Goal: Information Seeking & Learning: Compare options

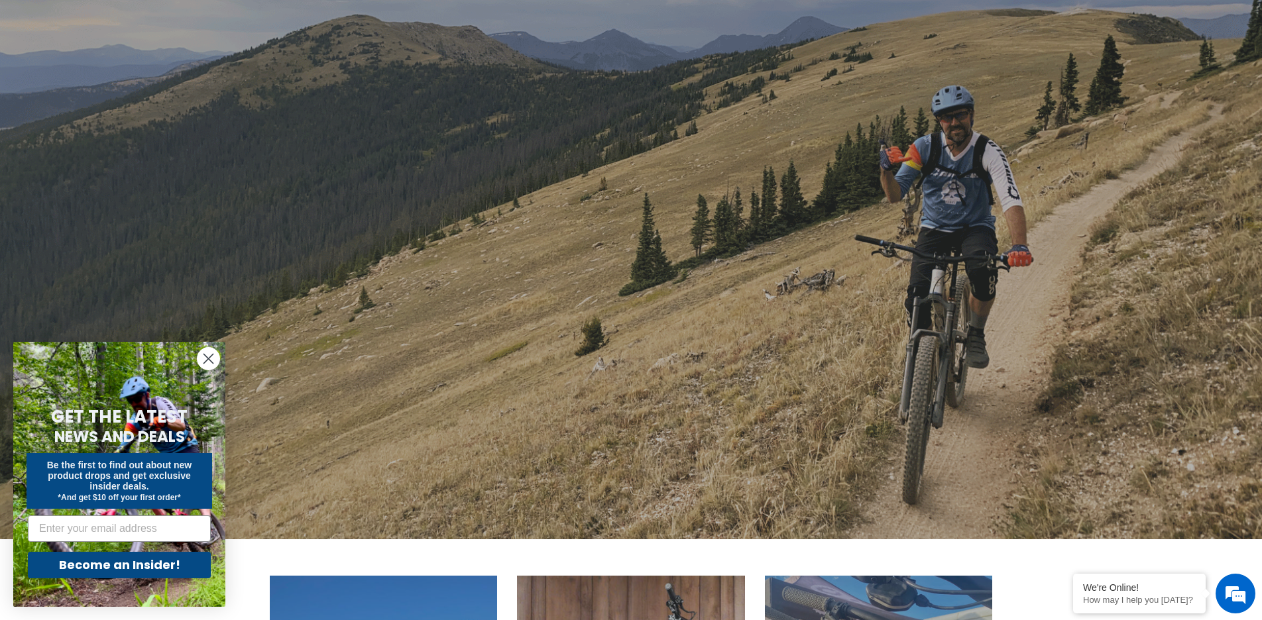
scroll to position [150, 0]
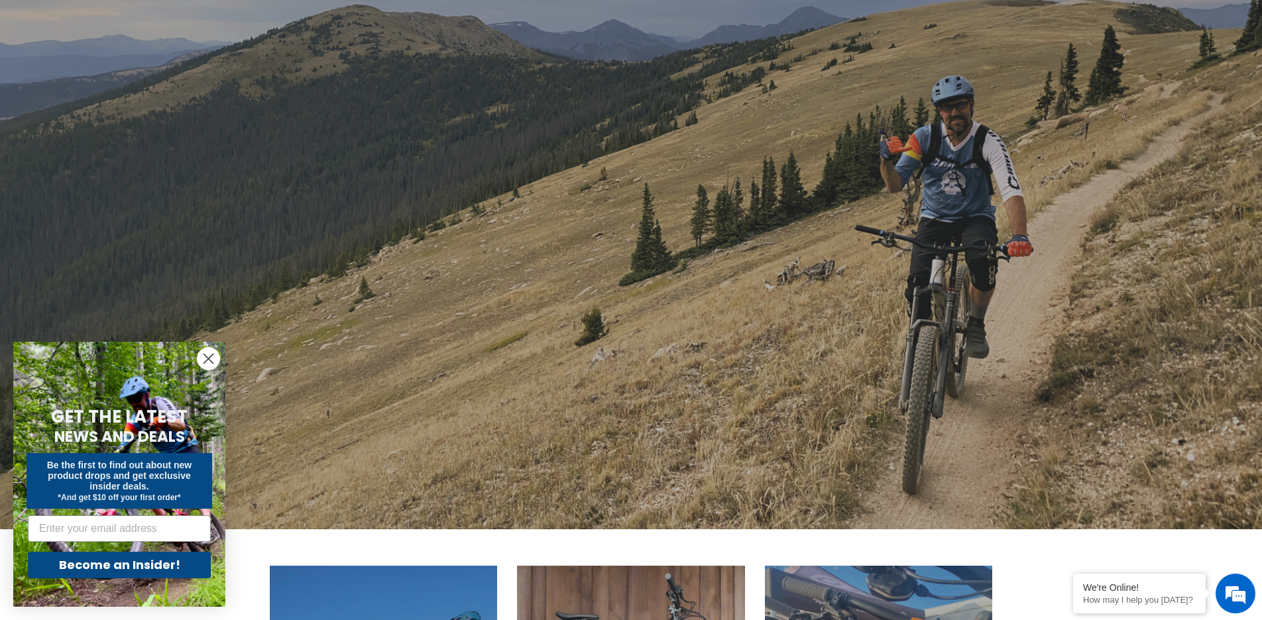
click at [213, 357] on circle "Close dialog" at bounding box center [209, 359] width 22 height 22
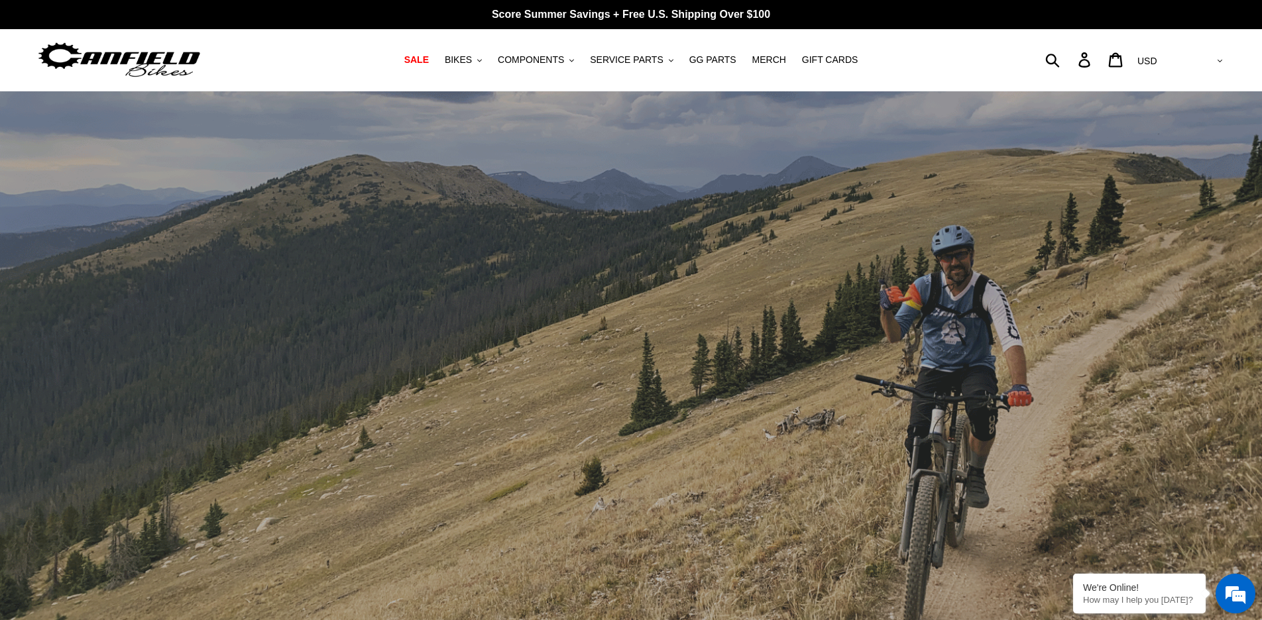
scroll to position [0, 0]
click at [463, 60] on span "BIKES" at bounding box center [458, 59] width 27 height 11
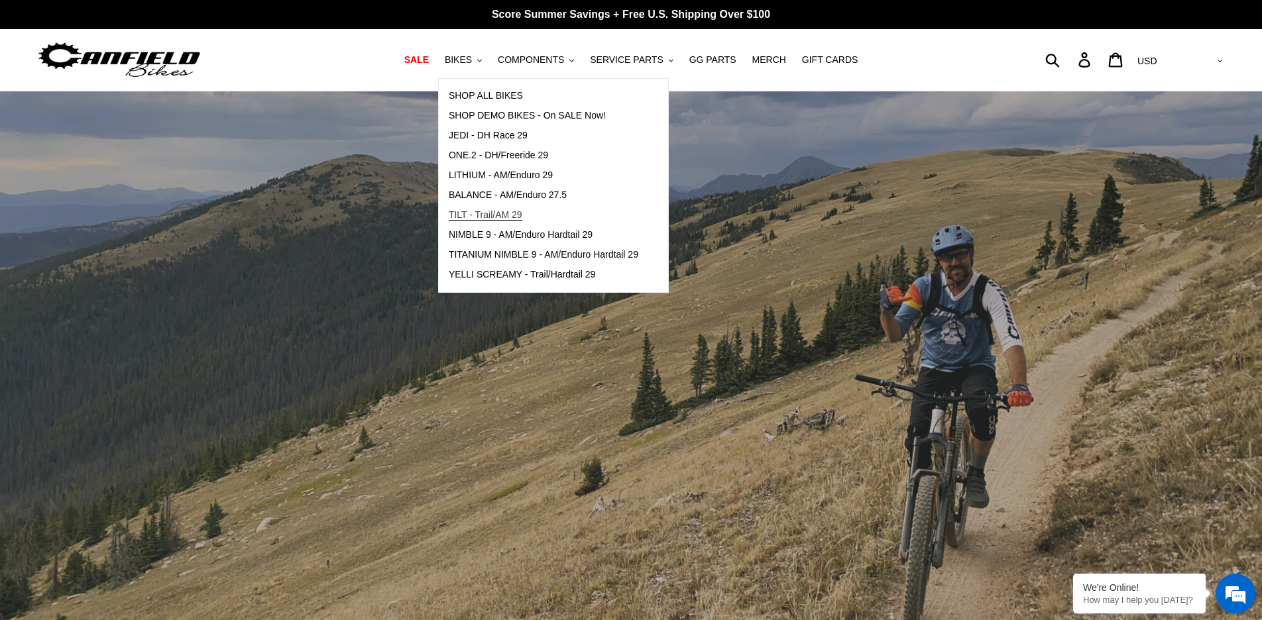
click at [466, 213] on span "TILT - Trail/AM 29" at bounding box center [486, 214] width 74 height 11
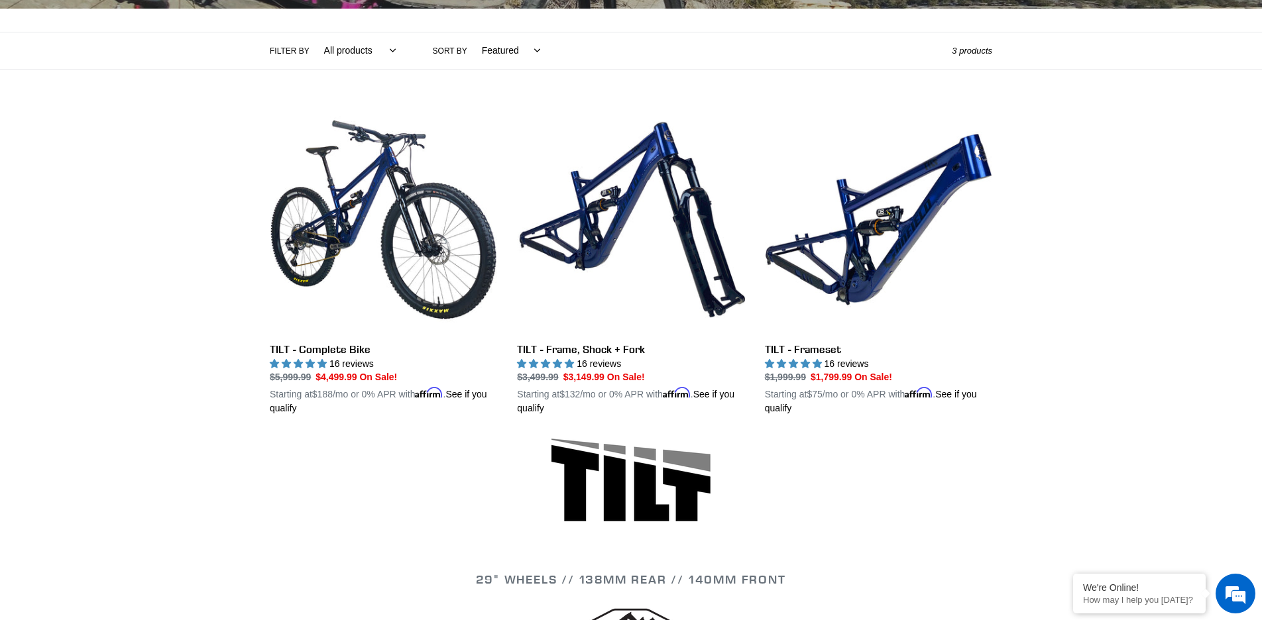
scroll to position [301, 0]
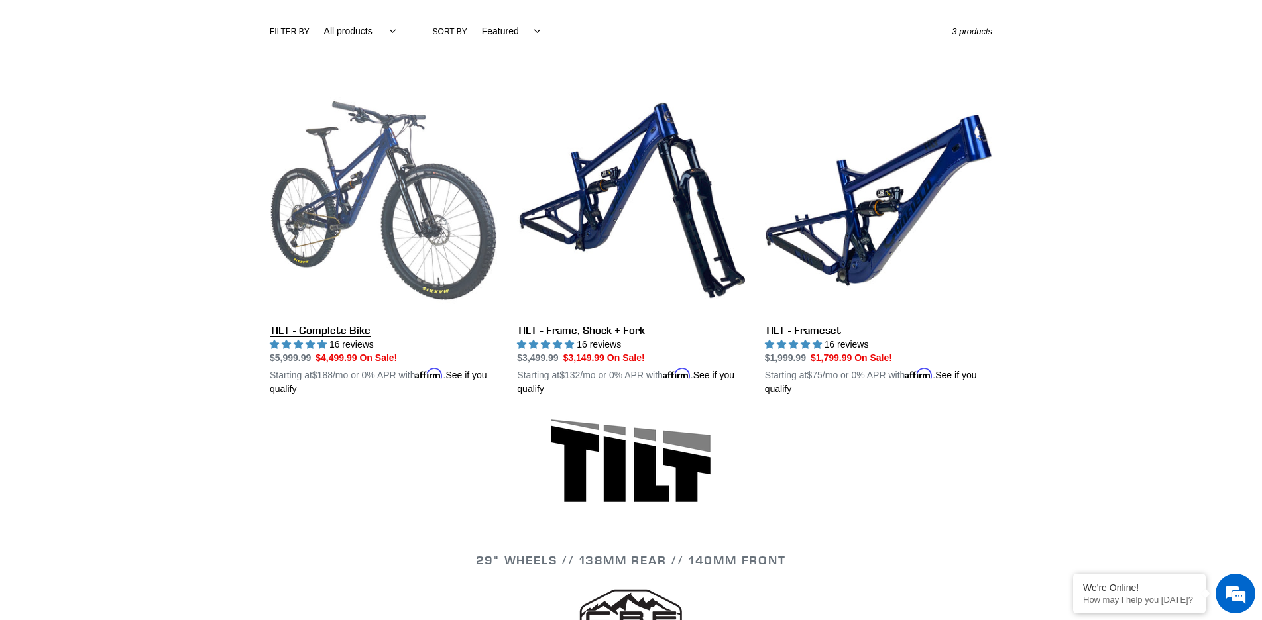
click at [344, 345] on link "TILT - Complete Bike" at bounding box center [383, 242] width 227 height 310
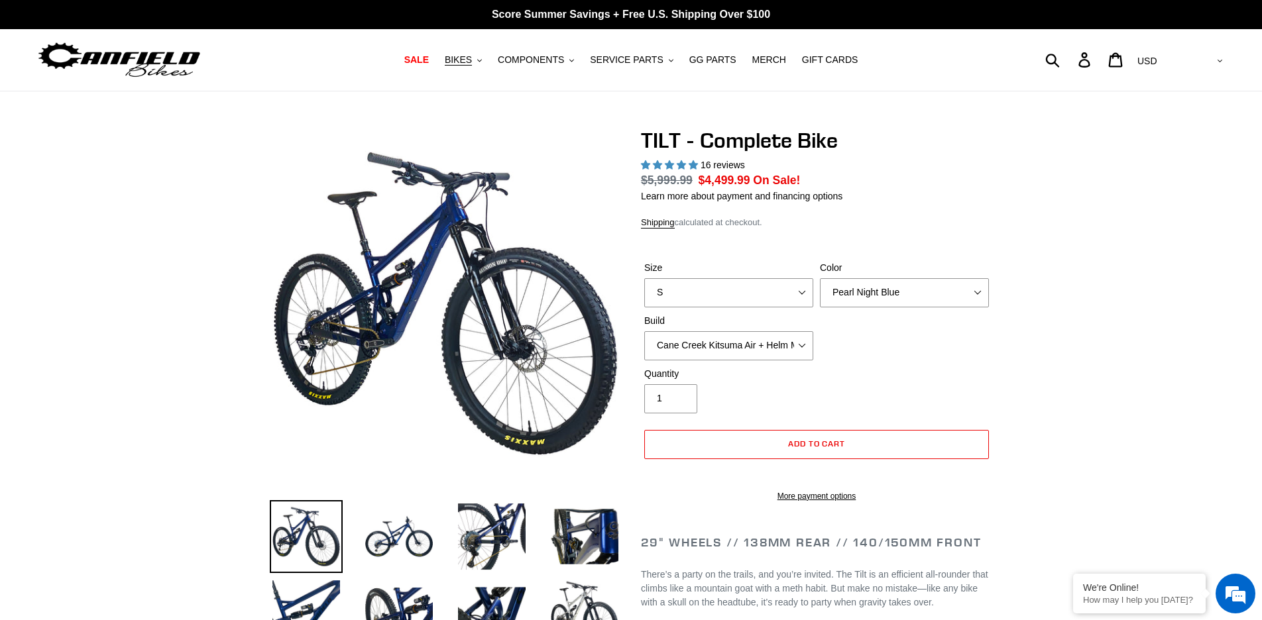
select select "highest-rating"
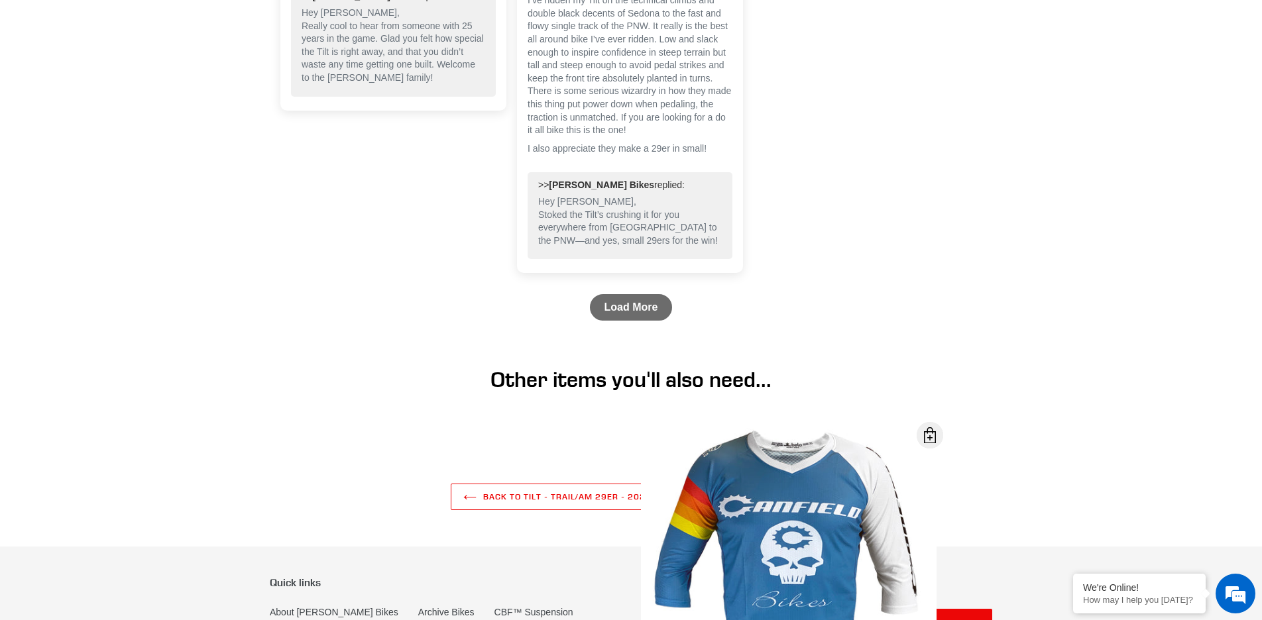
scroll to position [4450, 0]
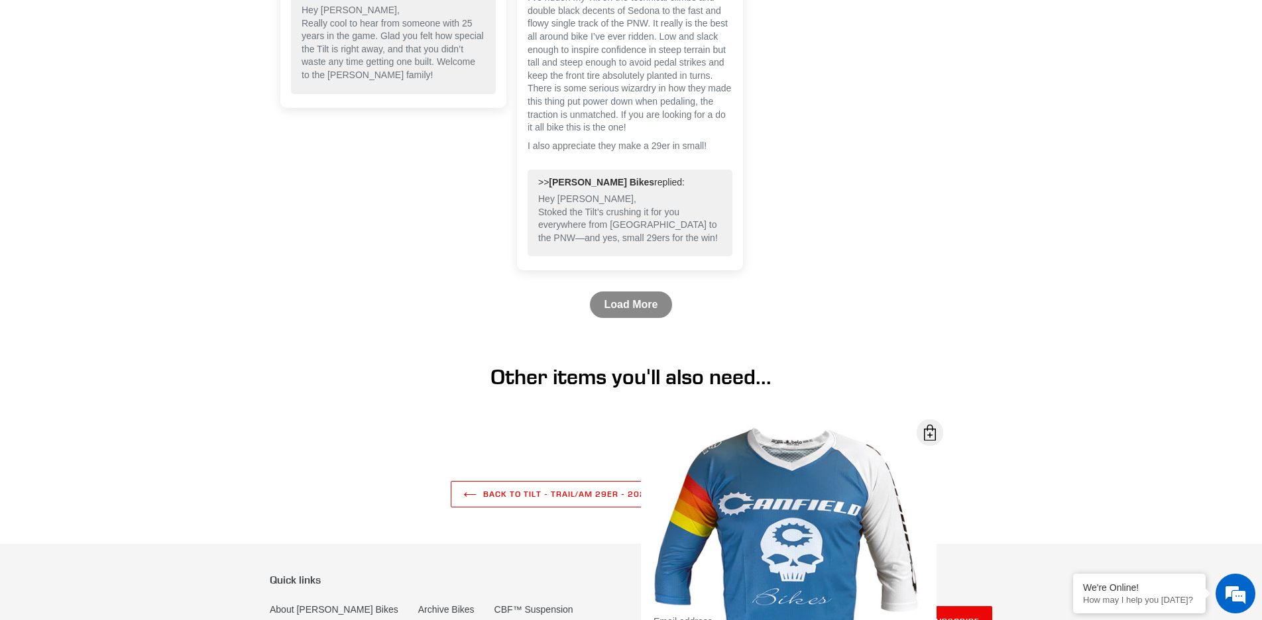
click at [622, 314] on link "Load More" at bounding box center [631, 305] width 83 height 27
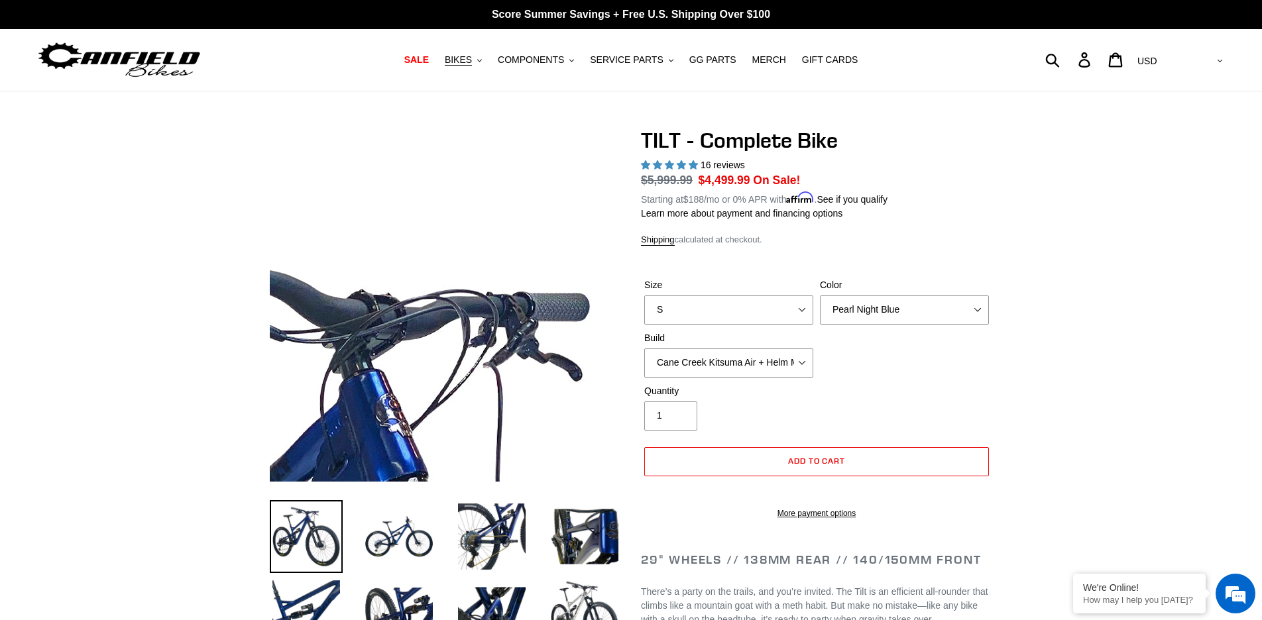
scroll to position [0, 0]
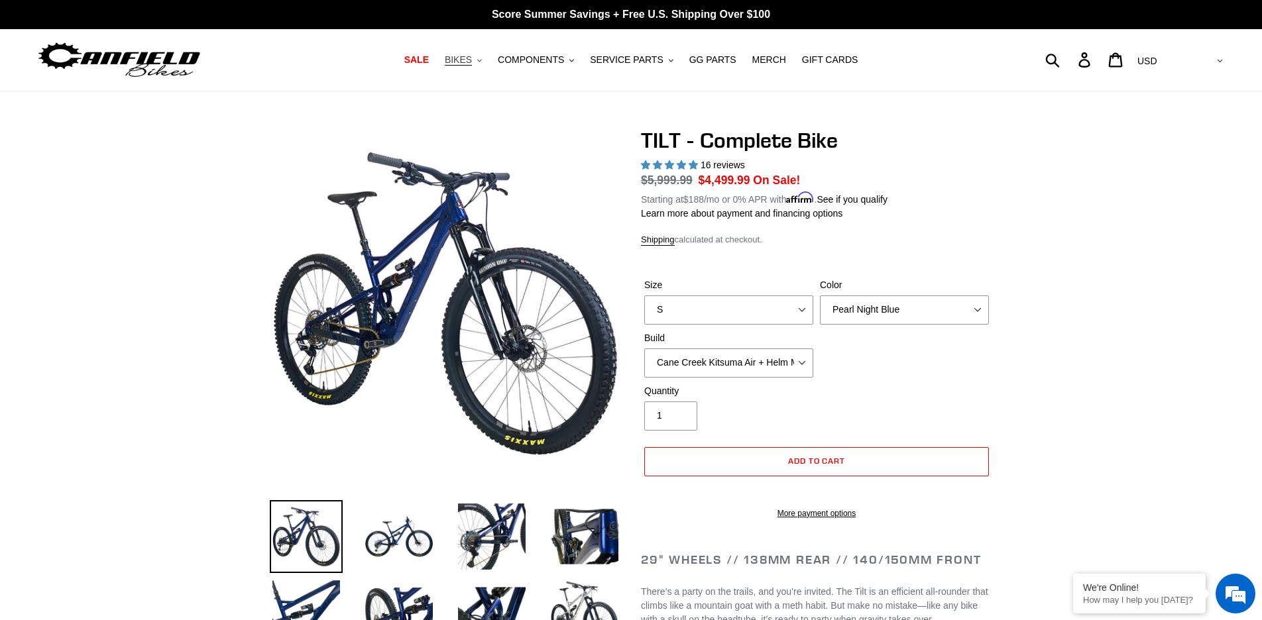
click at [461, 60] on span "BIKES" at bounding box center [458, 59] width 27 height 11
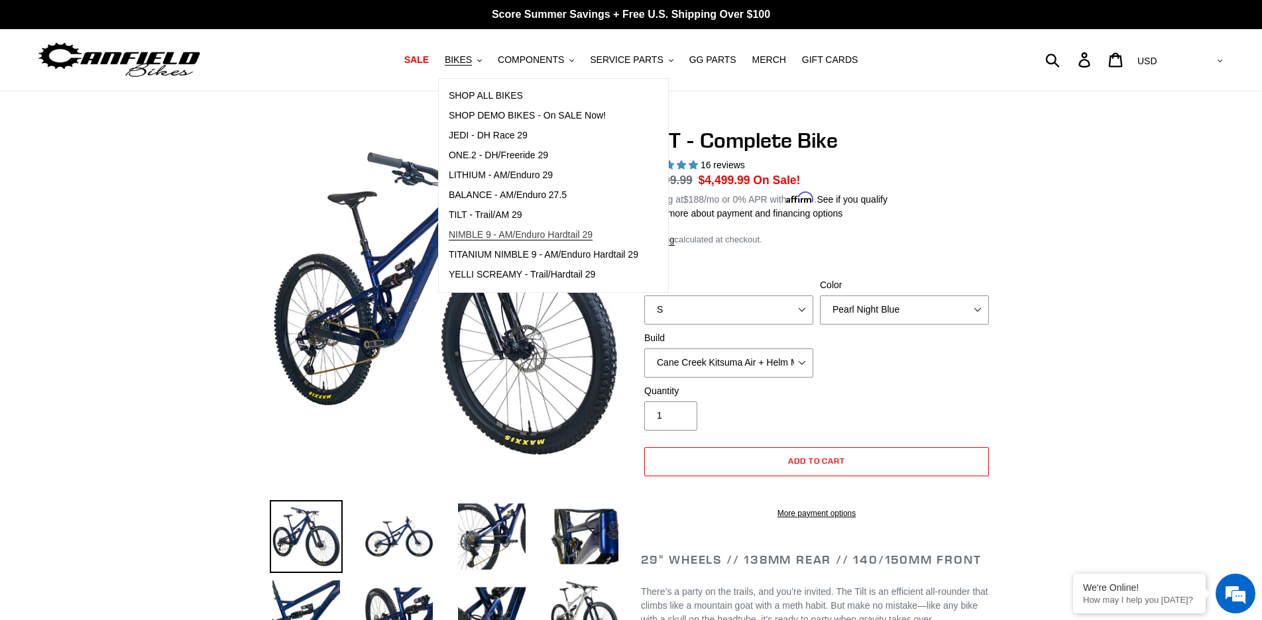
click at [465, 229] on span "NIMBLE 9 - AM/Enduro Hardtail 29" at bounding box center [521, 234] width 144 height 11
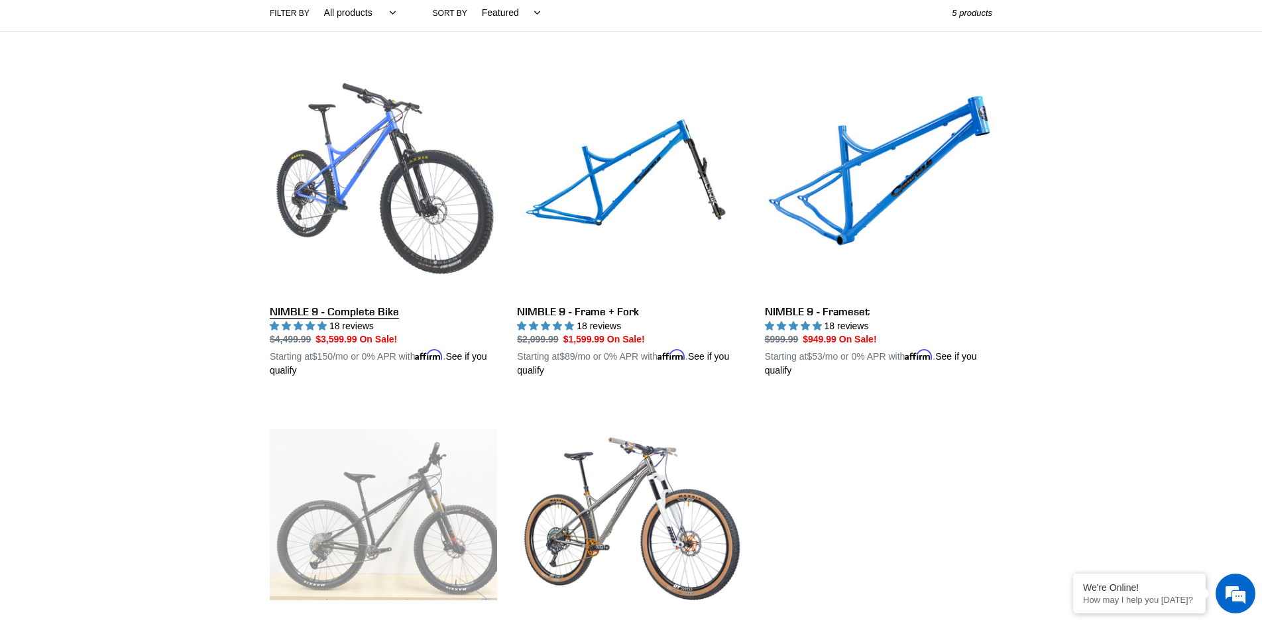
scroll to position [358, 0]
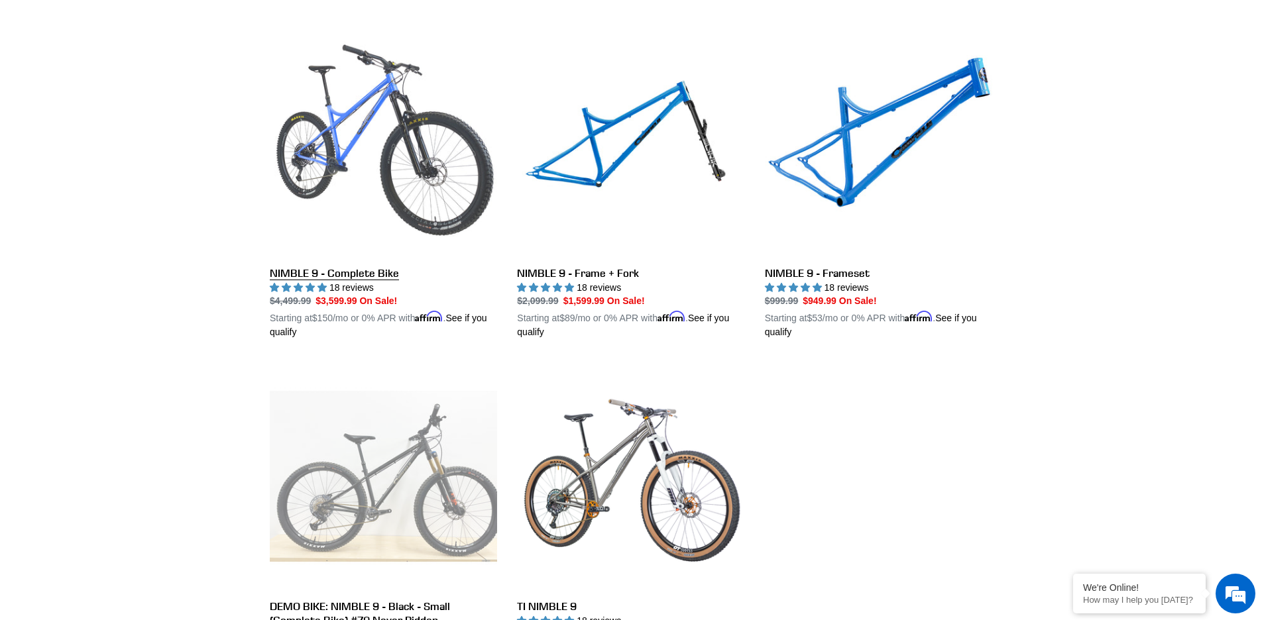
click at [332, 132] on link "NIMBLE 9 - Complete Bike" at bounding box center [383, 185] width 227 height 310
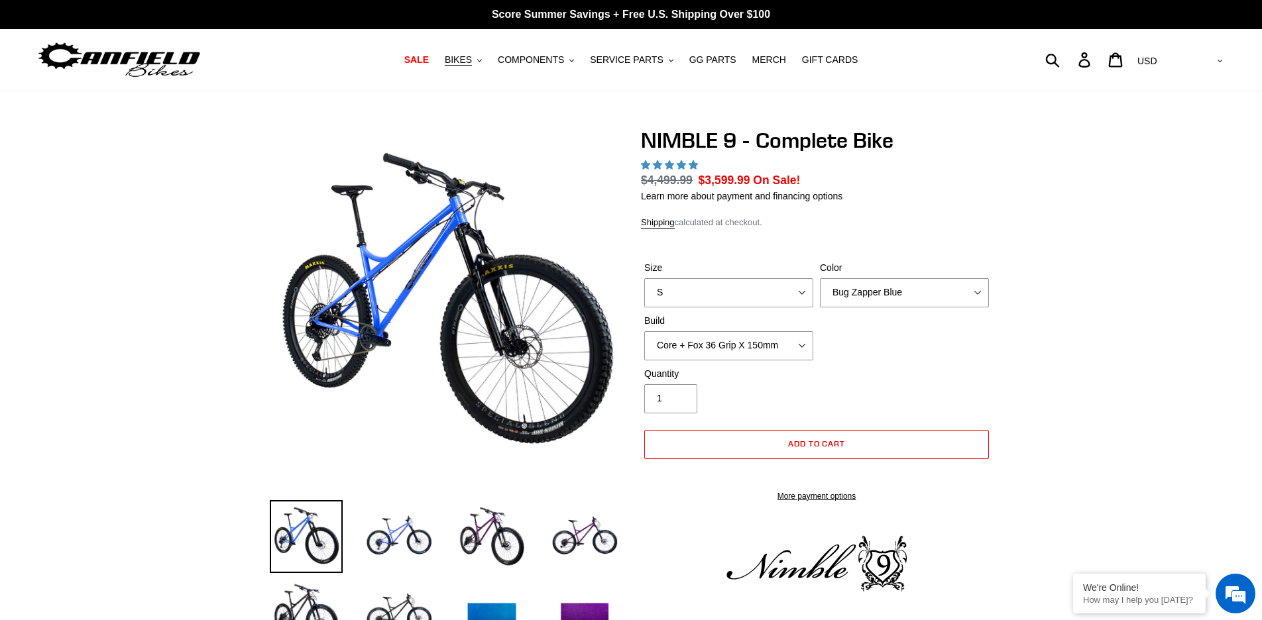
select select "highest-rating"
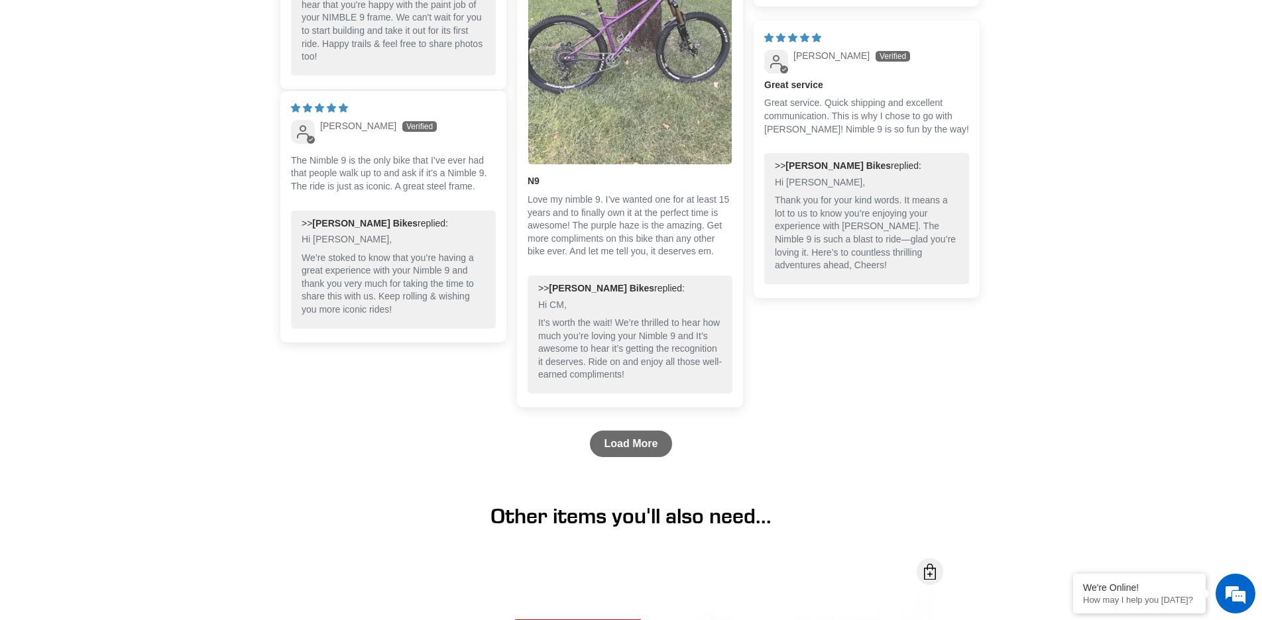
scroll to position [3394, 0]
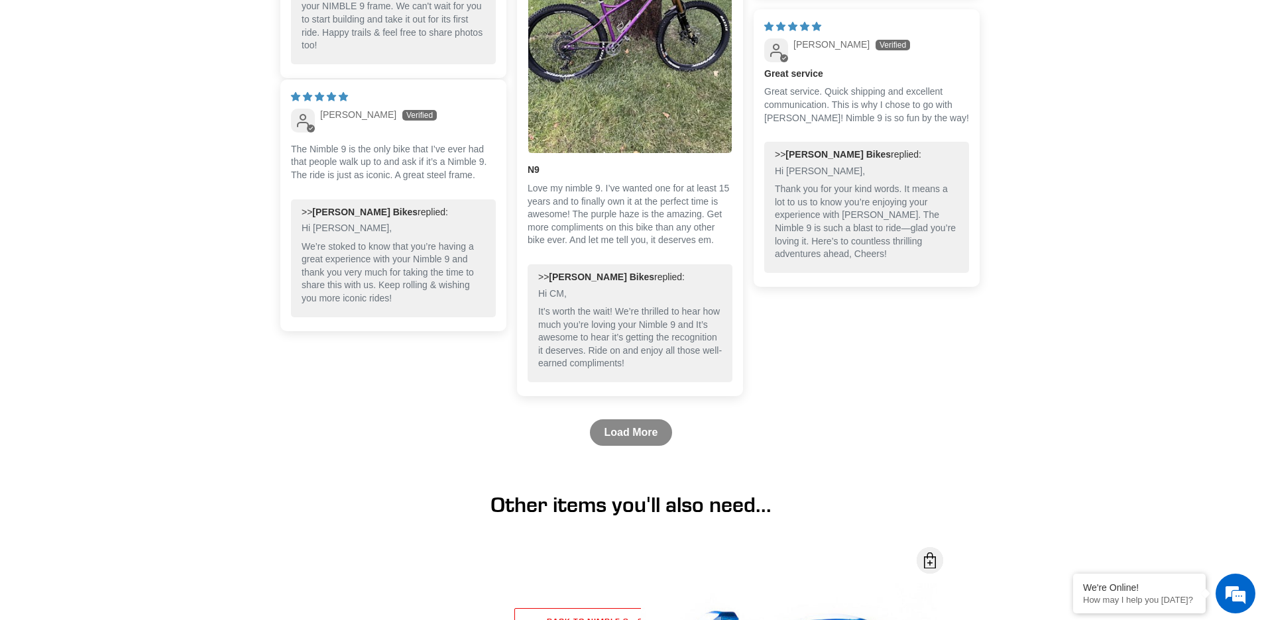
click at [632, 434] on link "Load More" at bounding box center [631, 433] width 83 height 27
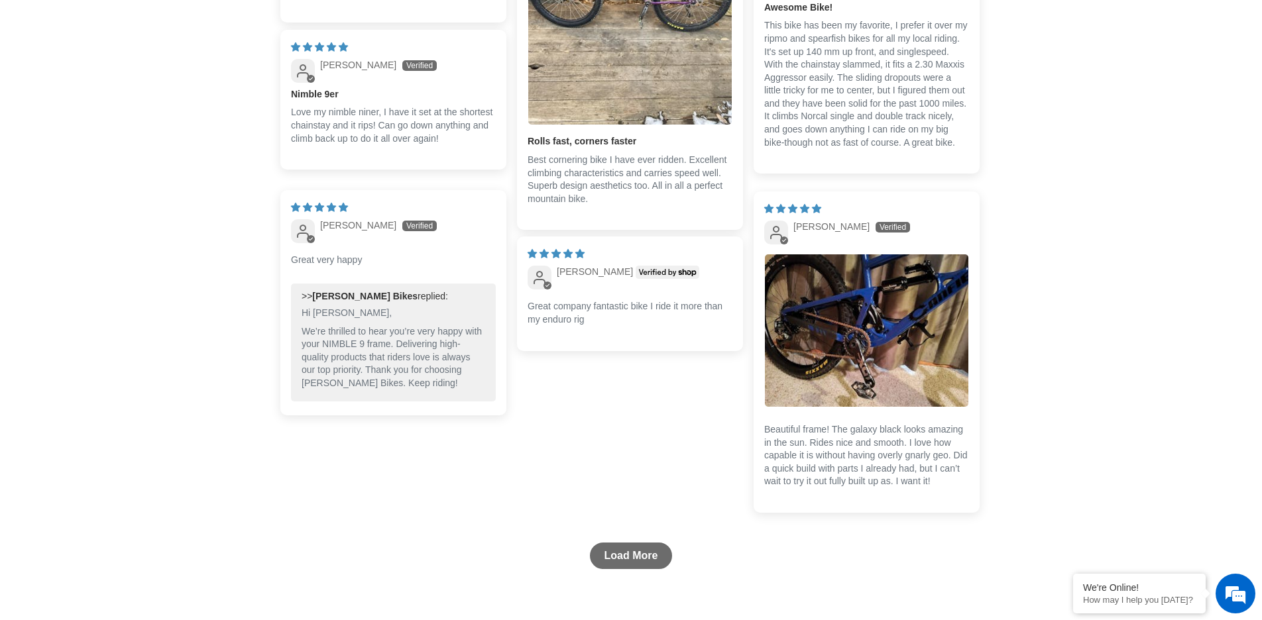
scroll to position [4009, 0]
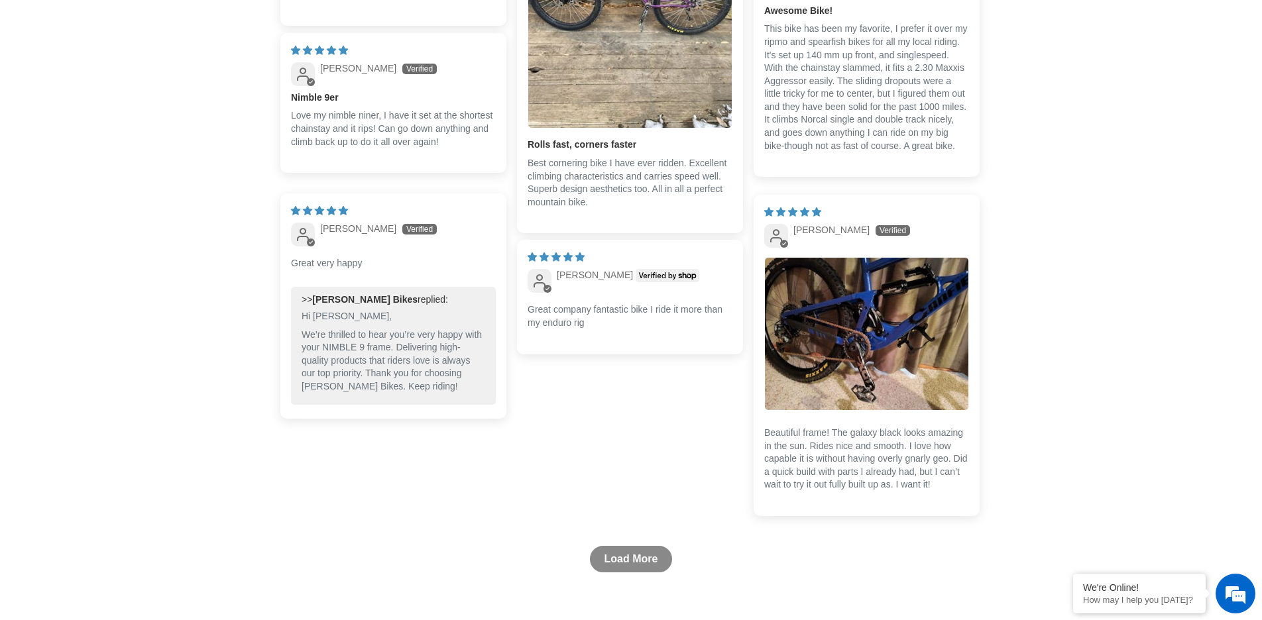
click at [628, 571] on link "Load More" at bounding box center [631, 559] width 83 height 27
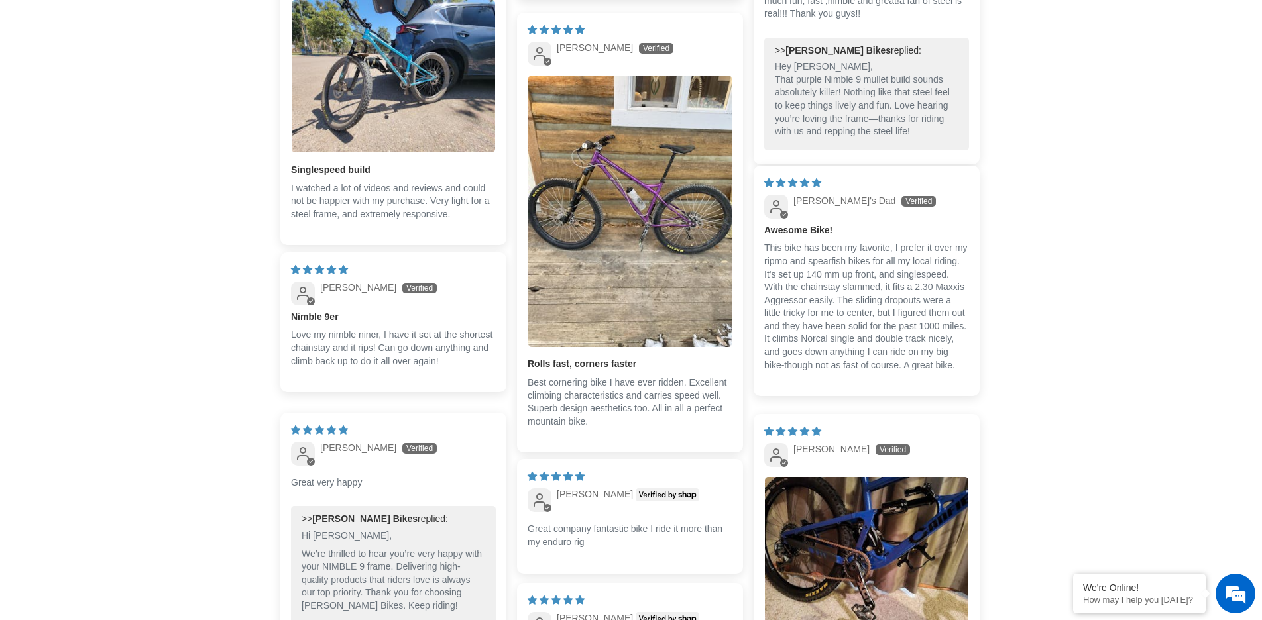
scroll to position [3788, 0]
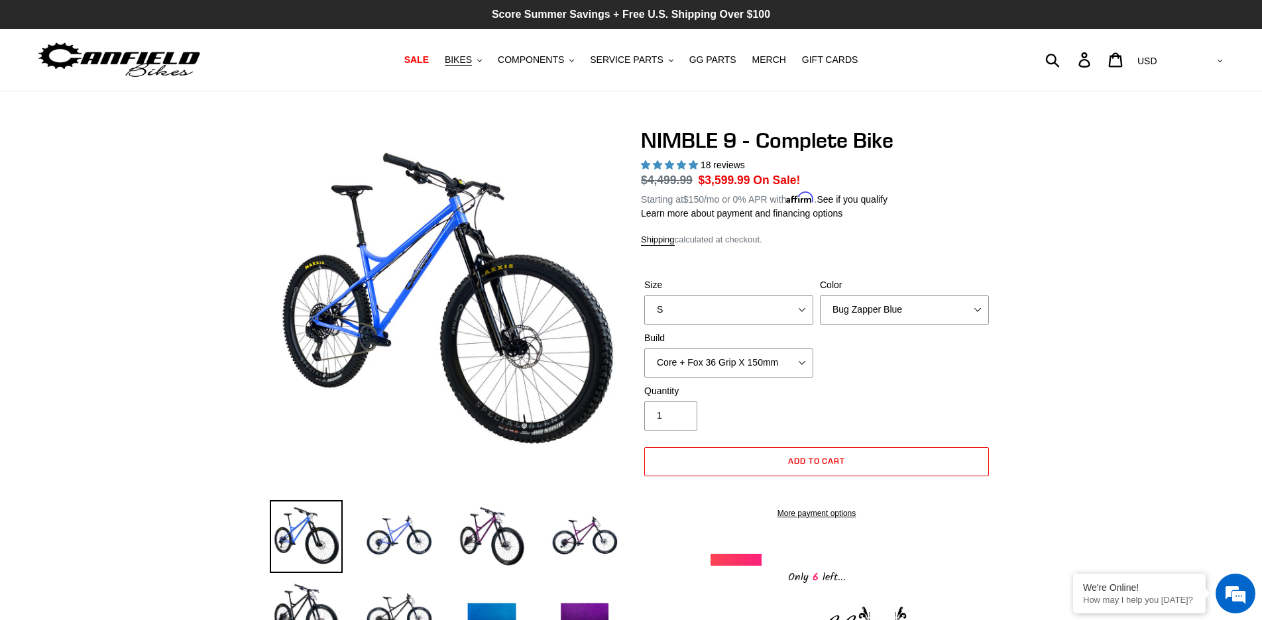
scroll to position [0, 0]
